Goal: Task Accomplishment & Management: Manage account settings

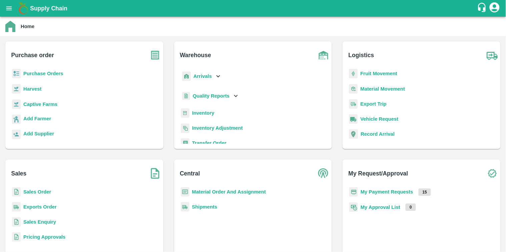
click at [48, 71] on b "Purchase Orders" at bounding box center [43, 73] width 40 height 5
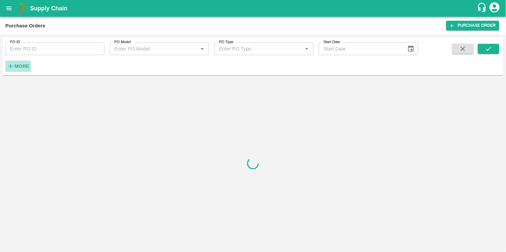
click at [14, 67] on strong "More" at bounding box center [21, 65] width 15 height 5
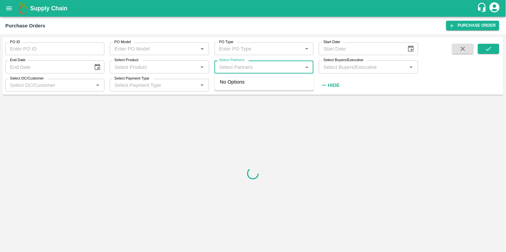
click at [252, 71] on input "Select Partners" at bounding box center [259, 66] width 84 height 9
paste input "9545958234"
type input "9545958234"
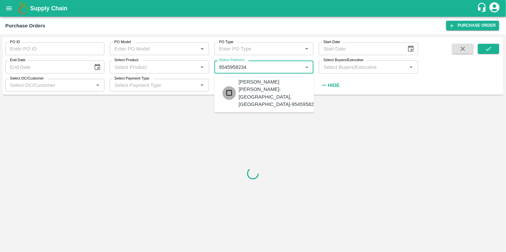
click at [231, 86] on input "checkbox" at bounding box center [229, 92] width 13 height 13
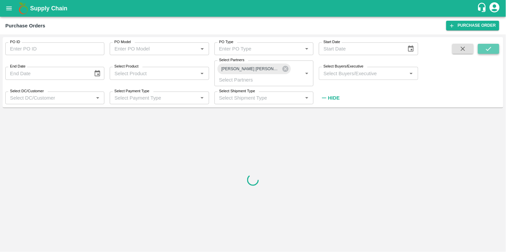
click at [488, 47] on icon "submit" at bounding box center [488, 48] width 7 height 7
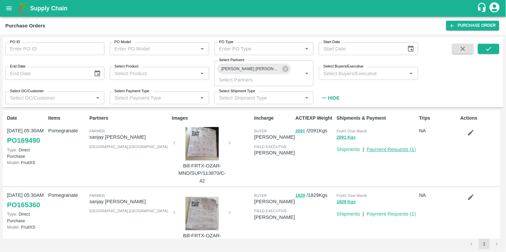
click at [393, 148] on link "Payment Requests ( 1 )" at bounding box center [391, 149] width 49 height 5
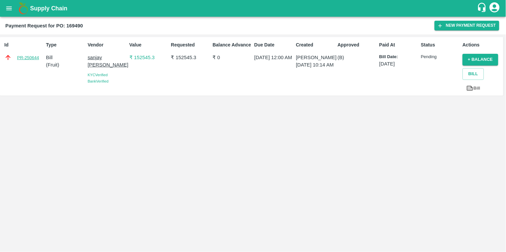
click at [32, 56] on link "PR-250644" at bounding box center [28, 57] width 22 height 7
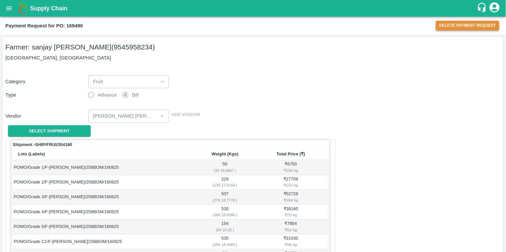
click at [469, 30] on button "Delete Payment Request" at bounding box center [467, 26] width 63 height 10
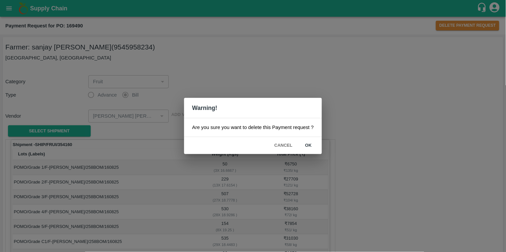
click at [309, 145] on button "ok" at bounding box center [308, 146] width 21 height 12
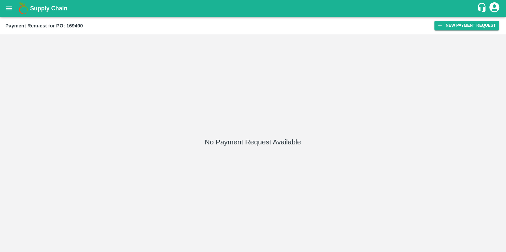
drag, startPoint x: 6, startPoint y: 9, endPoint x: 8, endPoint y: 7, distance: 3.5
click at [8, 7] on icon "open drawer" at bounding box center [8, 8] width 7 height 7
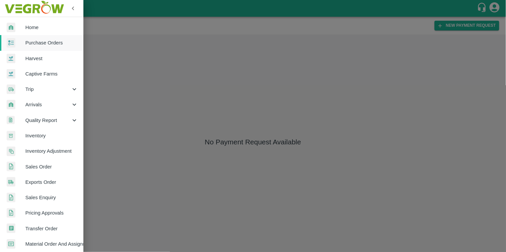
click at [8, 7] on img at bounding box center [34, 8] width 62 height 21
click at [43, 42] on span "Purchase Orders" at bounding box center [51, 42] width 53 height 7
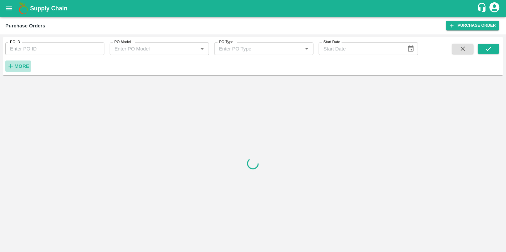
click at [26, 65] on strong "More" at bounding box center [21, 65] width 15 height 5
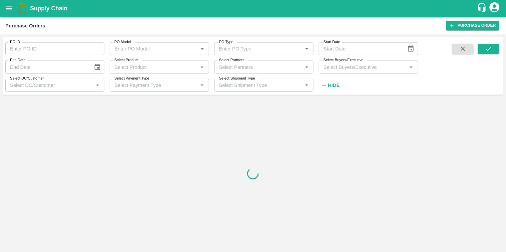
click at [226, 68] on input "Select Partners" at bounding box center [259, 66] width 84 height 9
paste input "9545958234"
type input "9545958234"
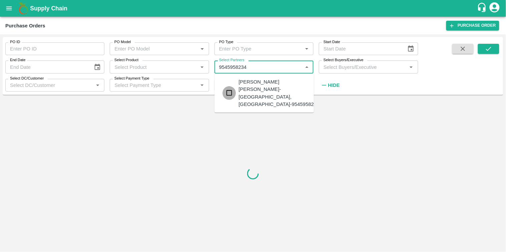
click at [229, 86] on input "checkbox" at bounding box center [229, 92] width 13 height 13
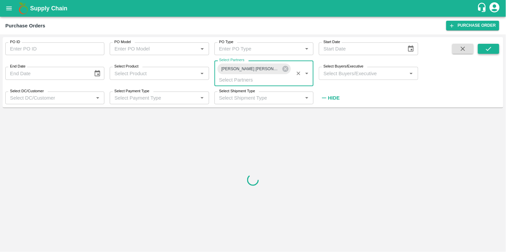
click at [489, 50] on icon "submit" at bounding box center [488, 48] width 7 height 7
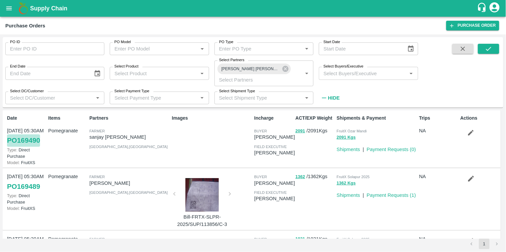
click at [33, 140] on link "PO 169490" at bounding box center [23, 140] width 33 height 12
click at [489, 50] on icon "submit" at bounding box center [488, 49] width 5 height 4
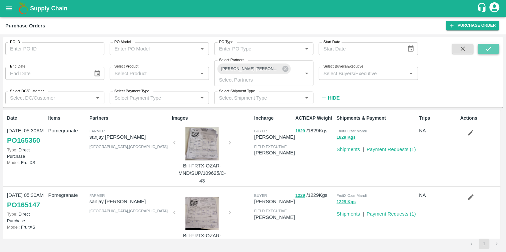
click at [492, 51] on icon "submit" at bounding box center [488, 48] width 7 height 7
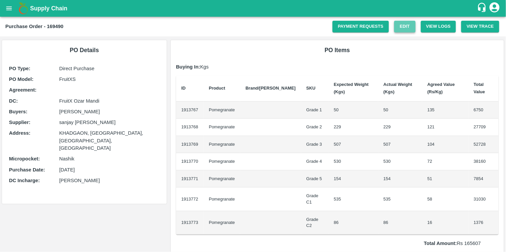
click at [406, 24] on link "Edit" at bounding box center [405, 27] width 21 height 12
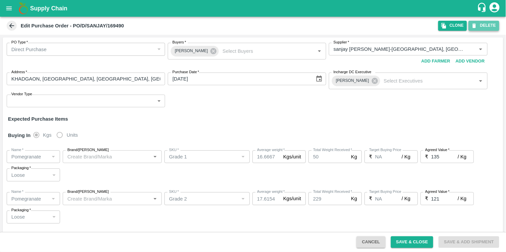
click at [485, 28] on button "DELETE" at bounding box center [484, 26] width 31 height 10
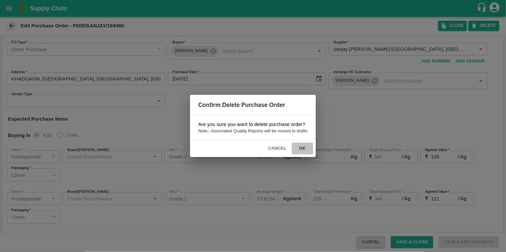
click at [303, 147] on button "ok" at bounding box center [302, 149] width 21 height 12
